Goal: Information Seeking & Learning: Learn about a topic

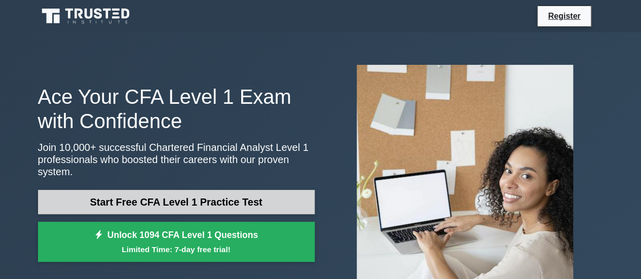
click at [245, 197] on link "Start Free CFA Level 1 Practice Test" at bounding box center [176, 202] width 277 height 24
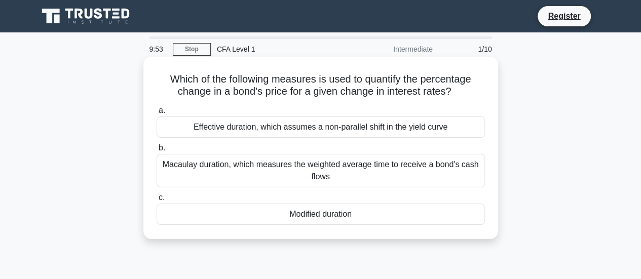
click at [221, 173] on div "Macaulay duration, which measures the weighted average time to receive a bond's…" at bounding box center [320, 170] width 328 height 33
click at [156, 151] on input "[PERSON_NAME] duration, which measures the weighted average time to receive a b…" at bounding box center [156, 148] width 0 height 7
